Goal: Information Seeking & Learning: Learn about a topic

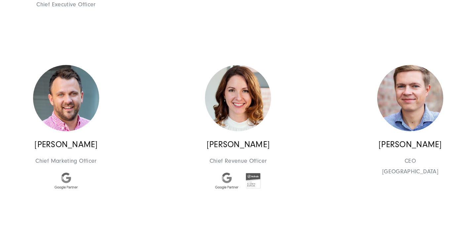
scroll to position [2401, 0]
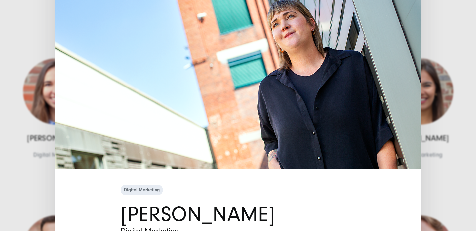
scroll to position [20, 0]
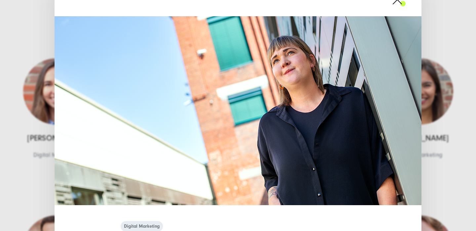
click at [406, 5] on span at bounding box center [406, -1] width 0 height 17
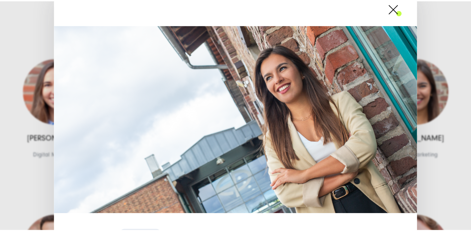
scroll to position [0, 0]
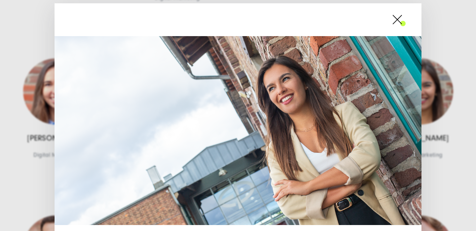
click at [406, 21] on span at bounding box center [406, 19] width 0 height 17
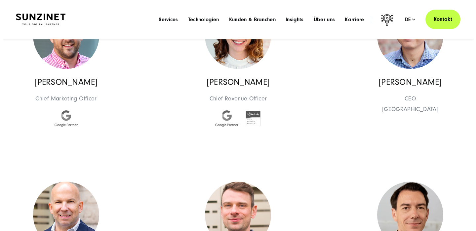
scroll to position [422, 0]
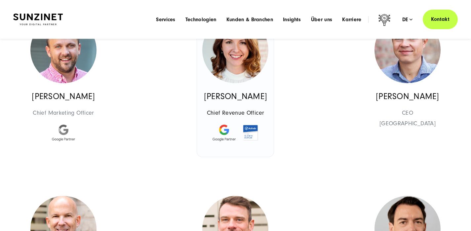
click at [202, 83] on img at bounding box center [235, 50] width 66 height 66
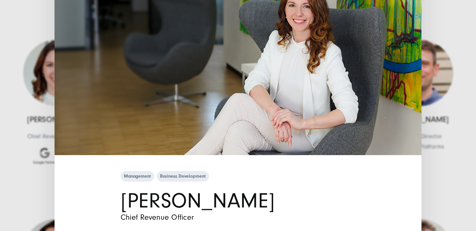
scroll to position [0, 0]
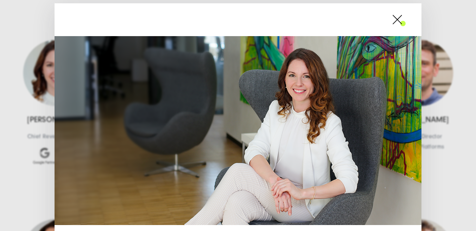
click at [406, 20] on span at bounding box center [406, 19] width 0 height 17
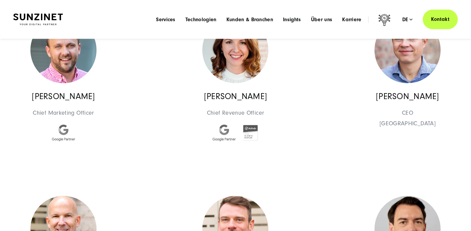
drag, startPoint x: 315, startPoint y: 105, endPoint x: 324, endPoint y: 115, distance: 13.8
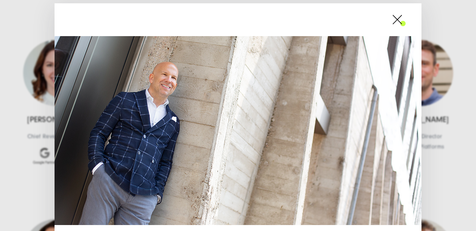
click at [406, 19] on span at bounding box center [406, 19] width 0 height 17
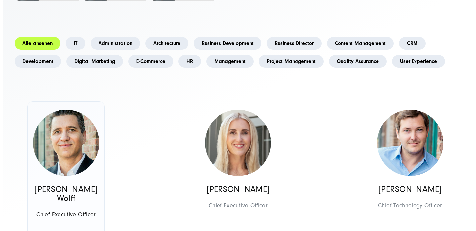
scroll to position [168, 0]
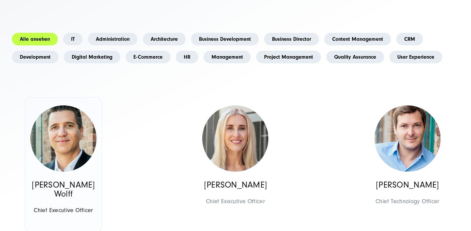
click at [64, 150] on img at bounding box center [63, 138] width 66 height 66
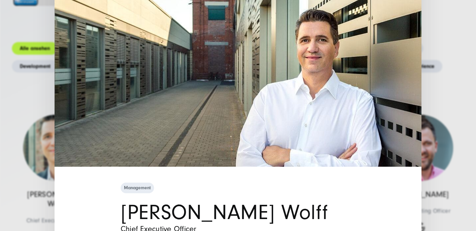
scroll to position [0, 0]
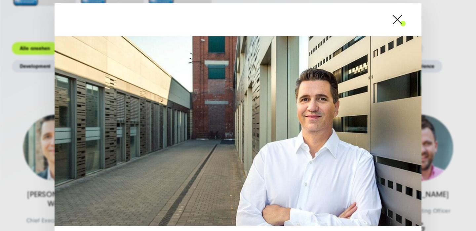
click at [406, 22] on span at bounding box center [406, 19] width 0 height 17
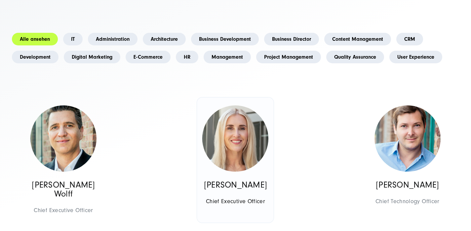
click at [202, 151] on img at bounding box center [235, 138] width 66 height 66
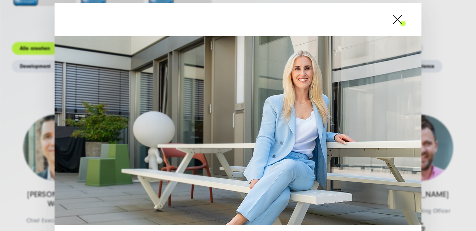
click at [406, 21] on span at bounding box center [406, 19] width 0 height 17
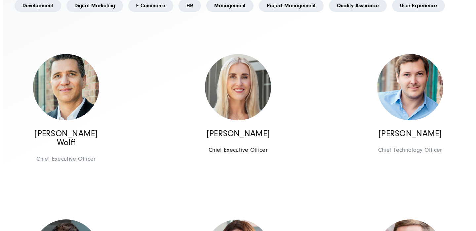
scroll to position [223, 0]
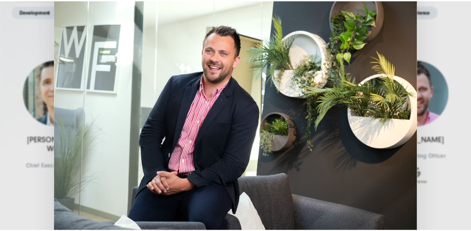
scroll to position [0, 0]
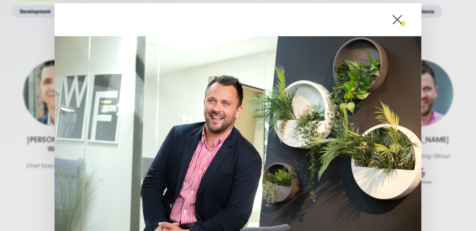
click at [406, 18] on span at bounding box center [406, 19] width 0 height 17
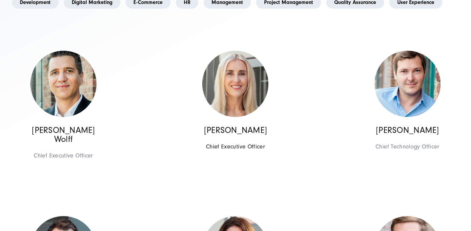
click at [202, 92] on img at bounding box center [235, 84] width 66 height 66
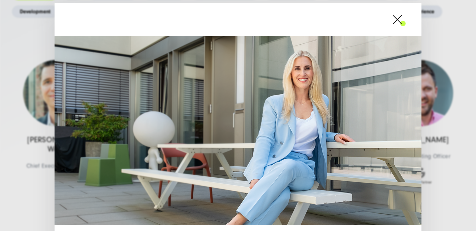
click at [406, 19] on span at bounding box center [406, 19] width 0 height 17
